Goal: Task Accomplishment & Management: Use online tool/utility

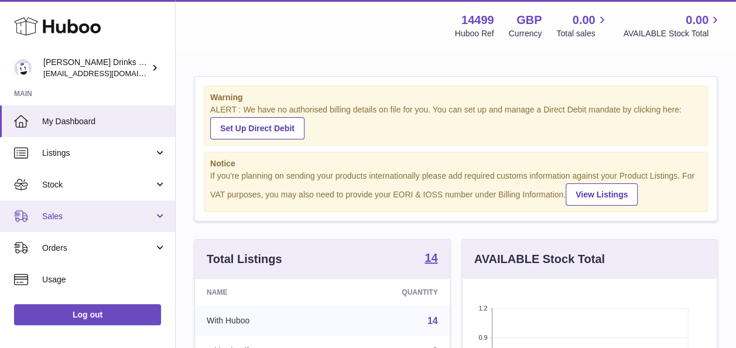
scroll to position [183, 254]
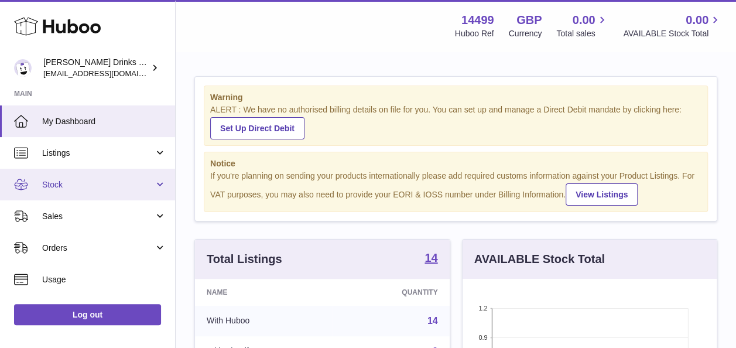
click at [101, 177] on link "Stock" at bounding box center [87, 185] width 175 height 32
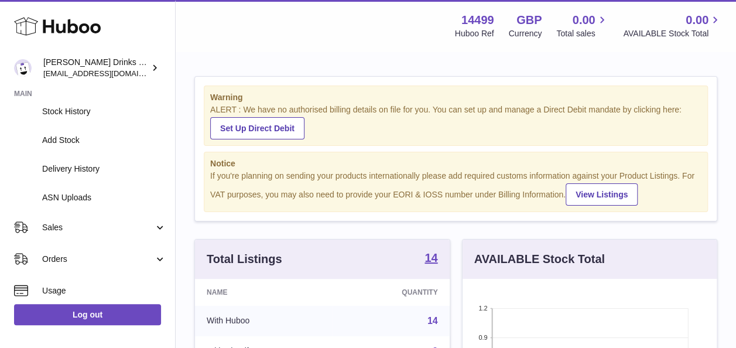
scroll to position [132, 0]
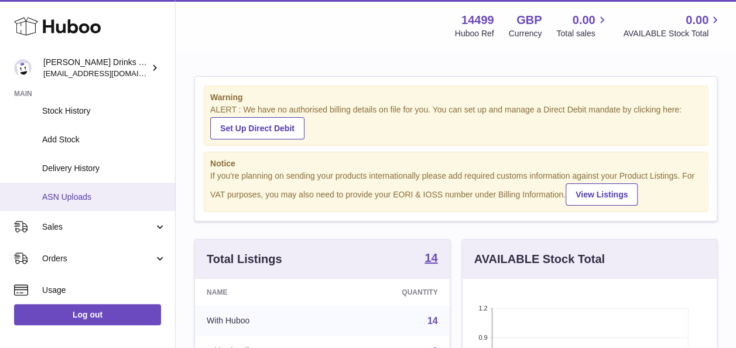
click at [111, 186] on link "ASN Uploads" at bounding box center [87, 197] width 175 height 29
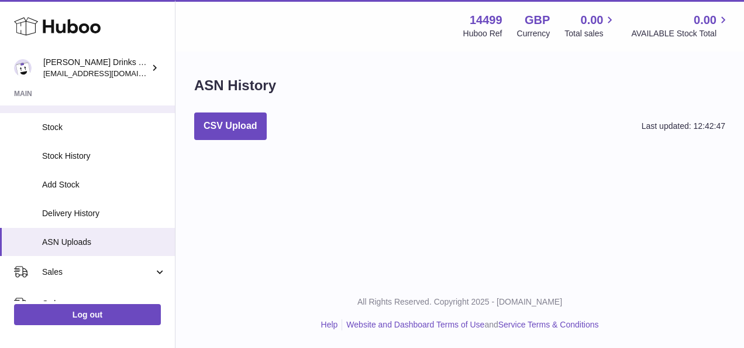
scroll to position [89, 0]
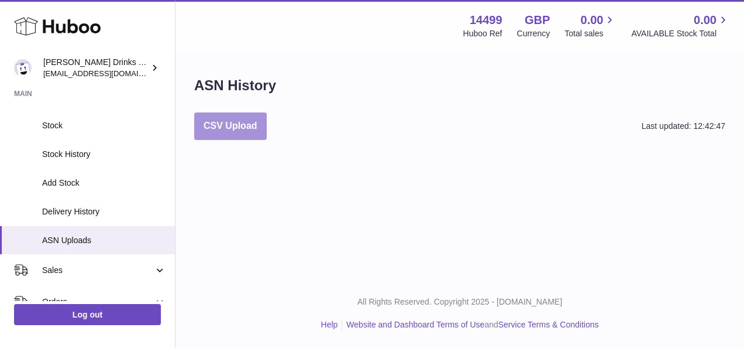
click at [247, 116] on button "CSV Upload" at bounding box center [230, 126] width 73 height 28
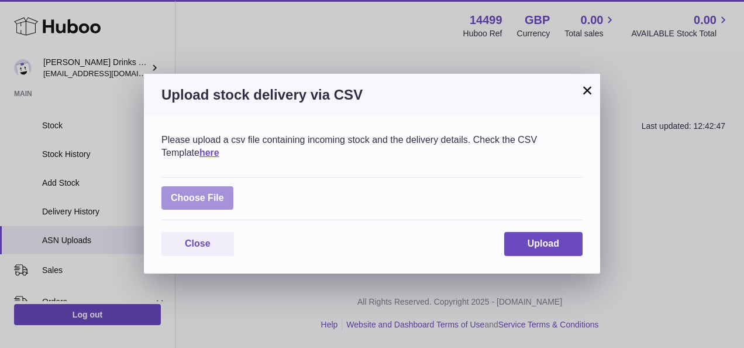
click at [207, 187] on label at bounding box center [198, 198] width 72 height 24
click at [224, 192] on input "file" at bounding box center [224, 192] width 1 height 1
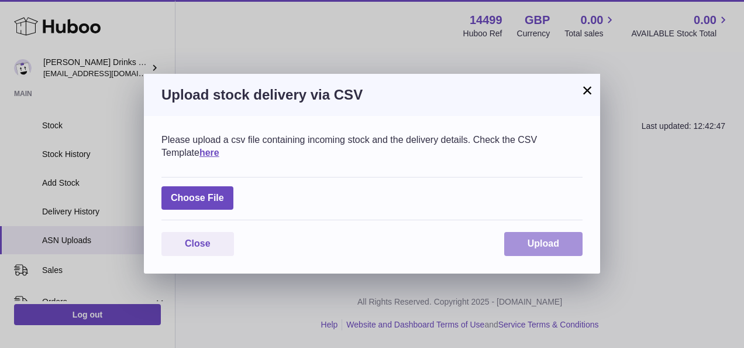
click at [533, 245] on span "Upload" at bounding box center [544, 243] width 32 height 10
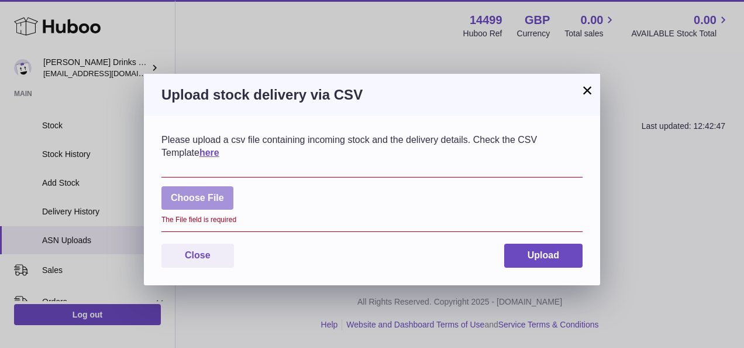
click at [225, 194] on label at bounding box center [198, 198] width 72 height 24
click at [225, 193] on input "file" at bounding box center [224, 192] width 1 height 1
click at [219, 203] on label at bounding box center [198, 198] width 72 height 24
click at [224, 193] on input "file" at bounding box center [224, 192] width 1 height 1
click at [221, 191] on label at bounding box center [198, 198] width 72 height 24
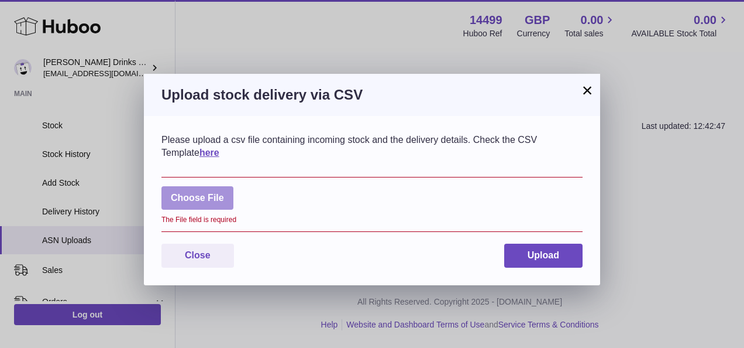
click at [224, 192] on input "file" at bounding box center [224, 192] width 1 height 1
click at [200, 152] on link "here" at bounding box center [210, 152] width 20 height 10
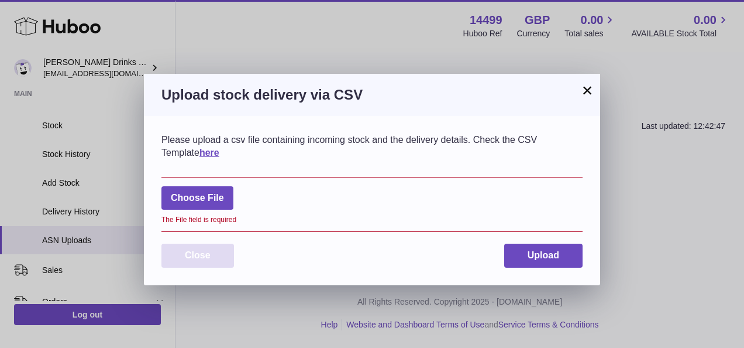
click at [211, 261] on button "Close" at bounding box center [198, 255] width 73 height 24
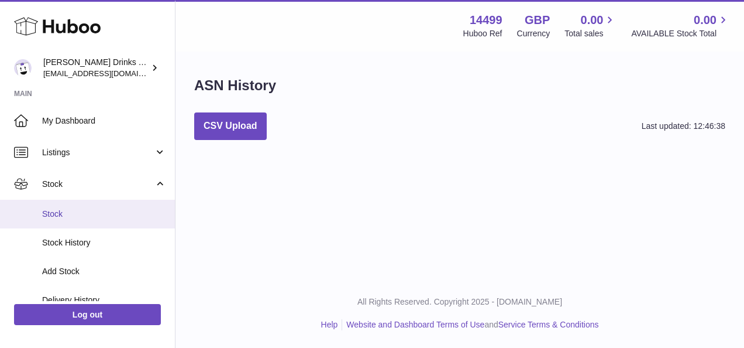
scroll to position [129, 0]
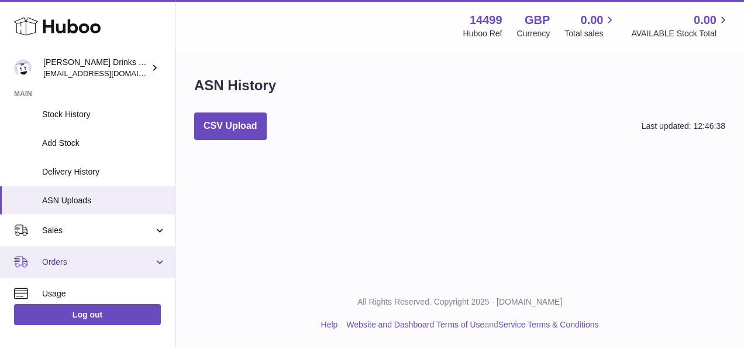
click at [127, 270] on link "Orders" at bounding box center [87, 262] width 175 height 32
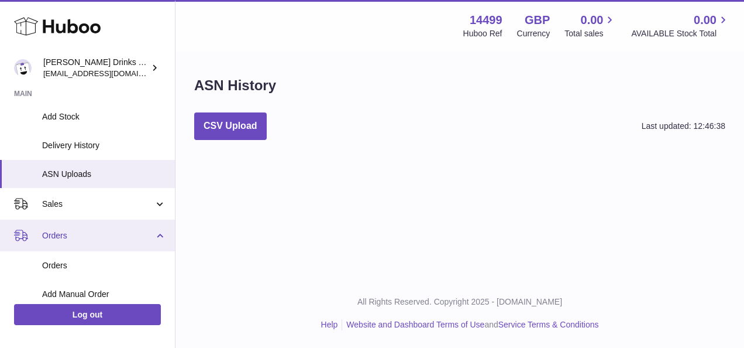
scroll to position [156, 0]
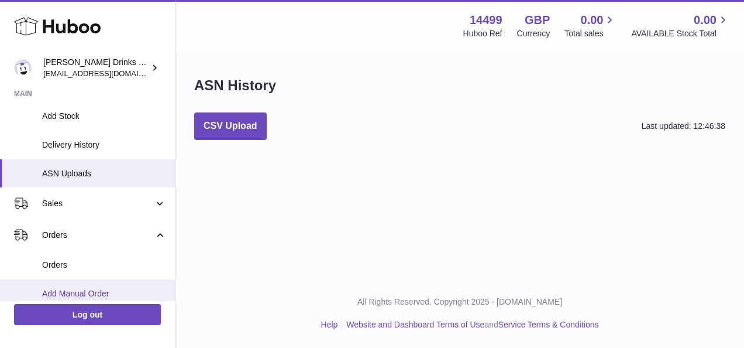
click at [152, 297] on span "Add Manual Order" at bounding box center [104, 293] width 124 height 11
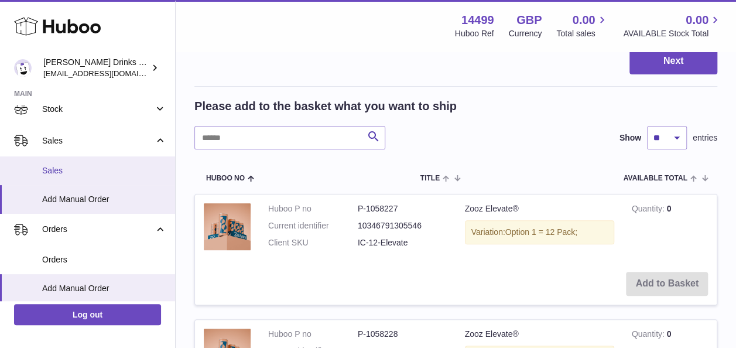
scroll to position [76, 0]
click at [108, 164] on span "Sales" at bounding box center [104, 169] width 124 height 11
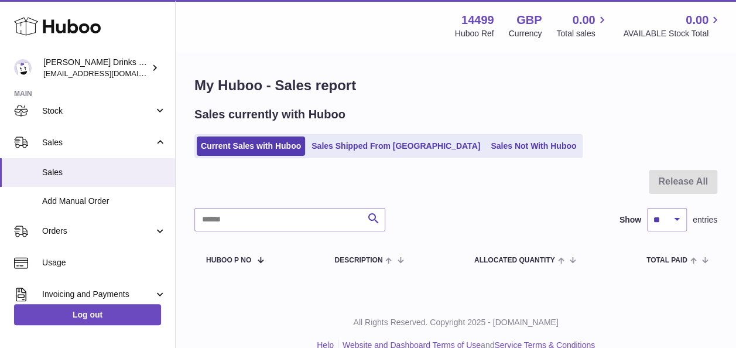
scroll to position [74, 0]
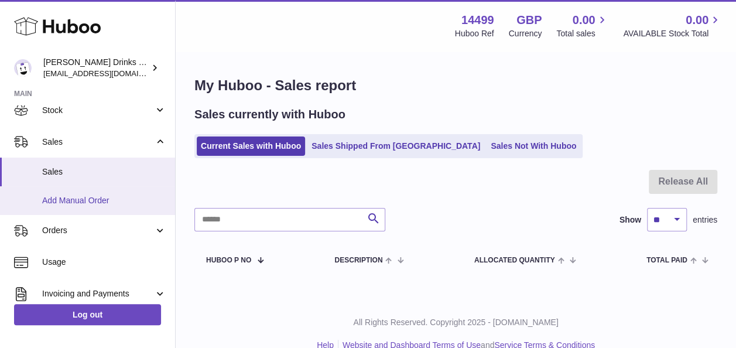
click at [111, 199] on span "Add Manual Order" at bounding box center [104, 200] width 124 height 11
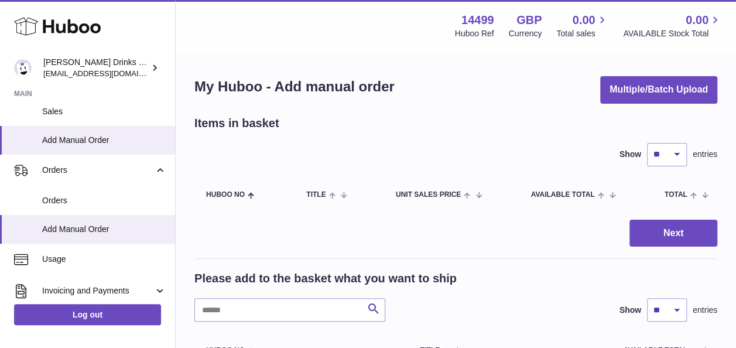
scroll to position [135, 0]
click at [111, 199] on span "Orders" at bounding box center [104, 199] width 124 height 11
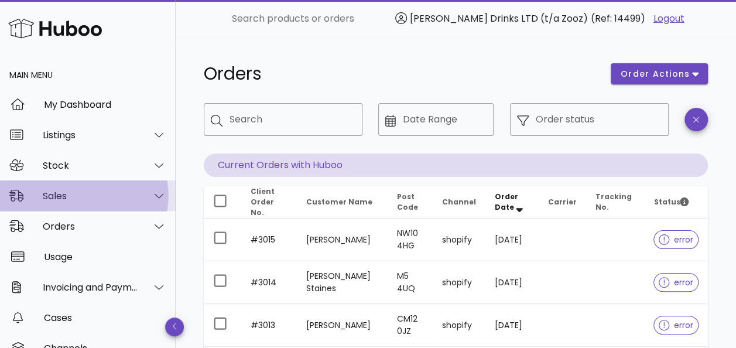
click at [111, 199] on div "Sales" at bounding box center [90, 195] width 95 height 11
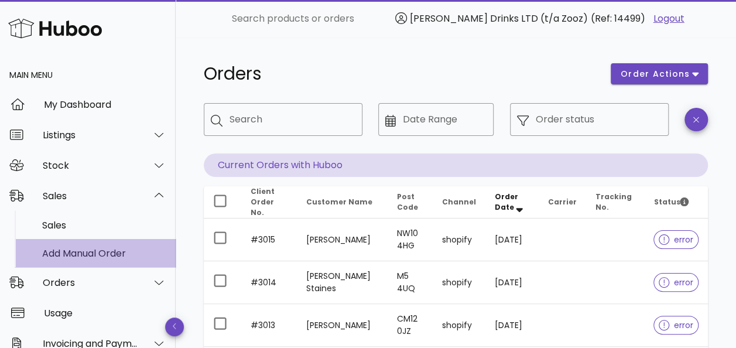
click at [125, 249] on div "Add Manual Order" at bounding box center [104, 253] width 124 height 11
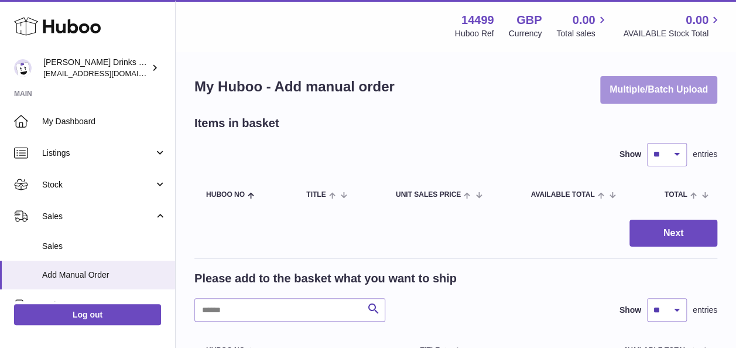
click at [640, 101] on button "Multiple/Batch Upload" at bounding box center [658, 90] width 117 height 28
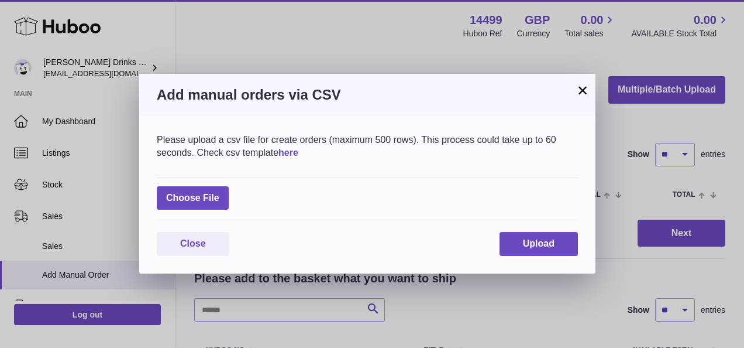
click at [291, 156] on link "here" at bounding box center [289, 152] width 20 height 10
